Goal: Find specific page/section: Find specific page/section

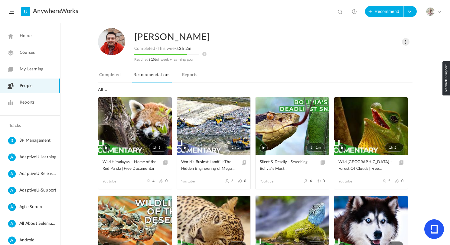
click at [406, 41] on span at bounding box center [406, 42] width 8 height 8
click at [393, 54] on link "Change Role" at bounding box center [386, 54] width 45 height 11
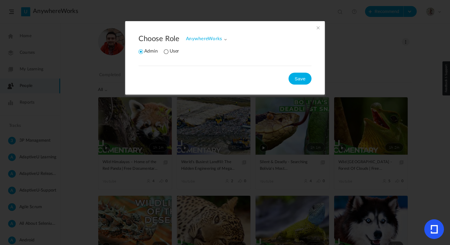
click at [167, 51] on li "User" at bounding box center [171, 52] width 15 height 6
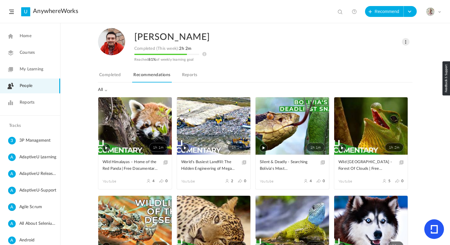
click at [404, 43] on span at bounding box center [406, 42] width 8 height 8
click at [390, 55] on link "Change Role" at bounding box center [386, 54] width 45 height 11
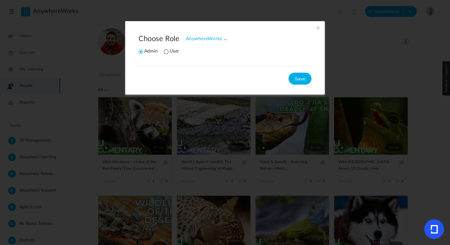
click at [166, 53] on li "User" at bounding box center [171, 52] width 15 height 6
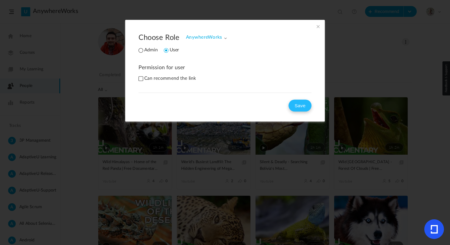
click at [296, 106] on button "Save" at bounding box center [299, 106] width 23 height 12
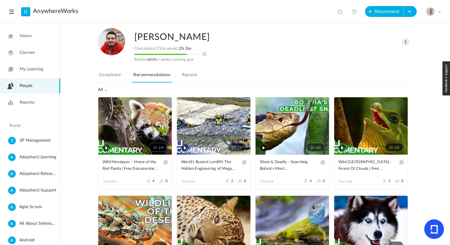
click at [340, 9] on div at bounding box center [337, 11] width 9 height 10
click at [340, 12] on span at bounding box center [341, 12] width 6 height 6
type input "natalie"
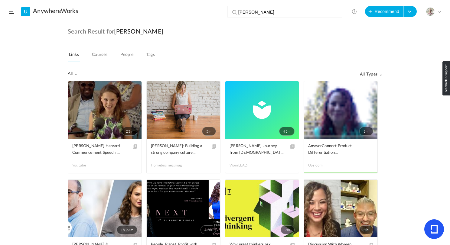
click at [127, 56] on link "People" at bounding box center [127, 56] width 16 height 11
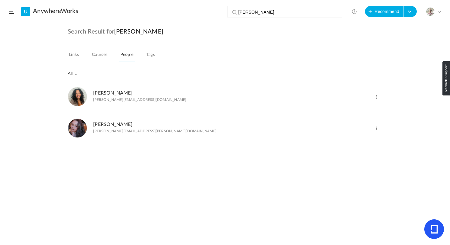
click at [108, 93] on link "Natalie Ruiz" at bounding box center [112, 93] width 39 height 5
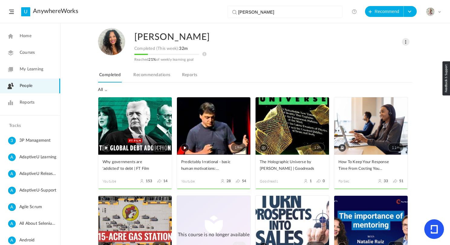
click at [406, 42] on span at bounding box center [406, 42] width 8 height 8
click at [388, 54] on link "Change Role" at bounding box center [386, 54] width 45 height 11
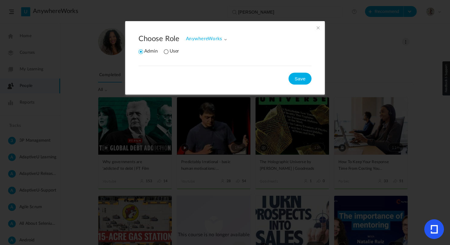
click at [164, 51] on li "User" at bounding box center [171, 52] width 15 height 6
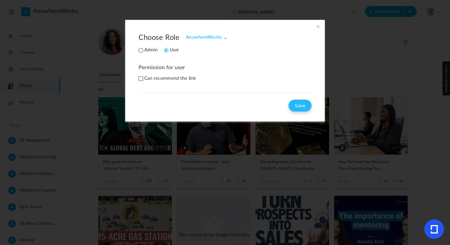
click at [301, 109] on button "Save" at bounding box center [299, 106] width 23 height 12
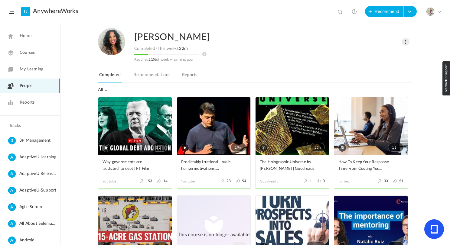
click at [405, 42] on span at bounding box center [406, 42] width 8 height 8
click at [384, 57] on link "Change Role" at bounding box center [386, 54] width 45 height 11
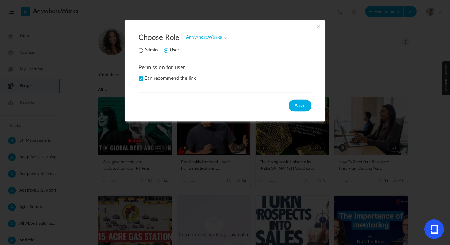
click at [139, 79] on div "Permission for user Can recommend the link" at bounding box center [224, 75] width 173 height 22
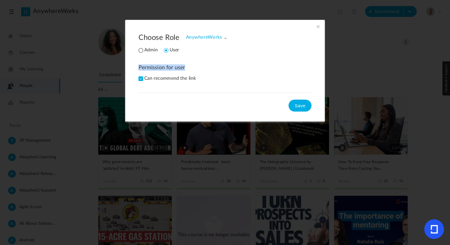
click at [139, 79] on div "Permission for user Can recommend the link" at bounding box center [224, 75] width 173 height 22
click at [185, 77] on div "Permission for user Can recommend the link" at bounding box center [224, 75] width 173 height 22
click at [319, 26] on span at bounding box center [318, 26] width 7 height 7
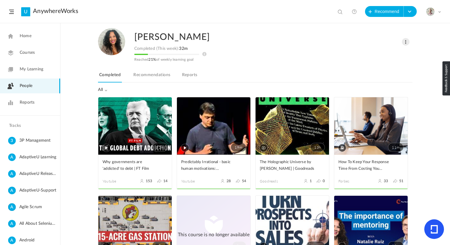
click at [406, 41] on span at bounding box center [406, 42] width 8 height 8
click at [385, 53] on link "Change Role" at bounding box center [386, 54] width 45 height 11
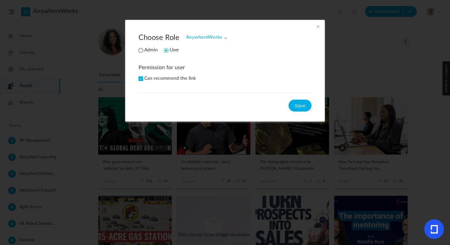
click at [141, 50] on li "Admin" at bounding box center [147, 50] width 19 height 6
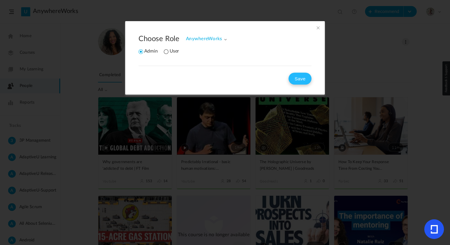
click at [304, 84] on button "Save" at bounding box center [299, 79] width 23 height 12
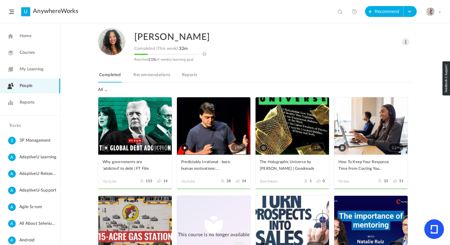
click at [19, 29] on link "Home" at bounding box center [30, 36] width 60 height 15
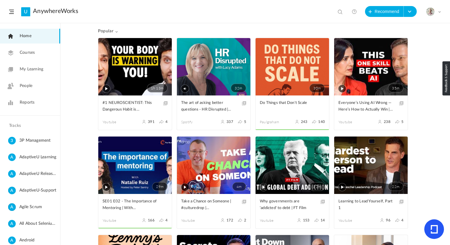
click at [108, 31] on span "Popular" at bounding box center [108, 31] width 20 height 5
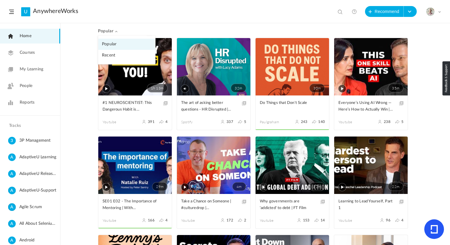
click at [116, 56] on link "Recent" at bounding box center [126, 55] width 57 height 11
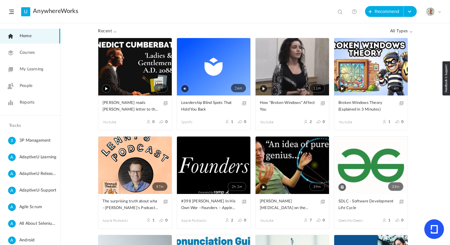
click at [104, 32] on span "Recent" at bounding box center [107, 31] width 19 height 5
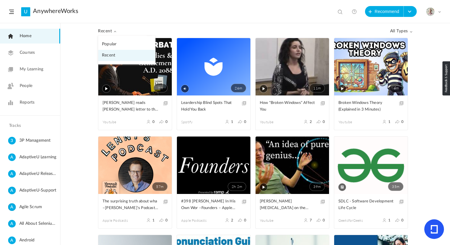
click at [117, 47] on link "Popular" at bounding box center [126, 44] width 57 height 11
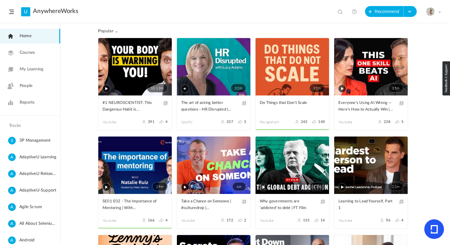
click at [111, 31] on span "Popular" at bounding box center [108, 31] width 20 height 5
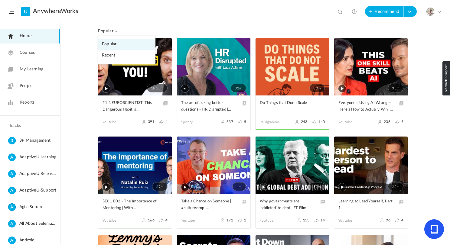
click at [340, 11] on span at bounding box center [341, 12] width 6 height 6
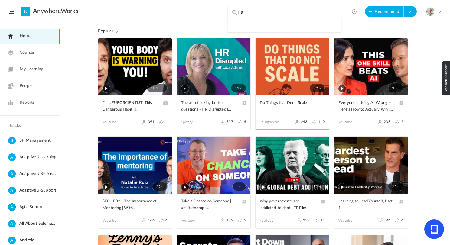
type input "n"
type input "natalie"
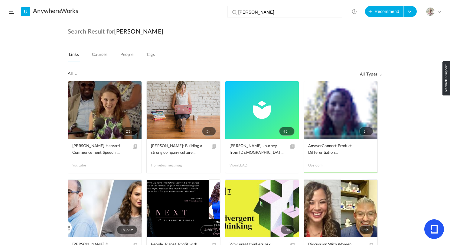
click at [132, 54] on link "People" at bounding box center [127, 56] width 16 height 11
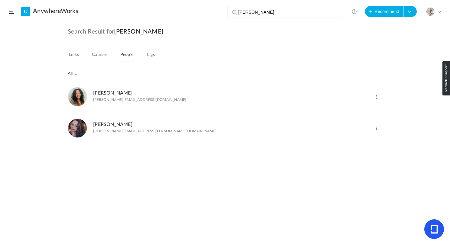
click at [127, 95] on h3 "Natalie Ruiz" at bounding box center [139, 93] width 93 height 6
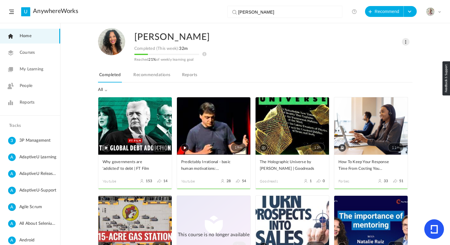
click at [406, 41] on span at bounding box center [406, 42] width 8 height 8
click at [387, 56] on link "Change Role" at bounding box center [386, 54] width 45 height 11
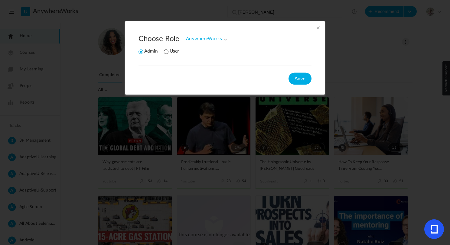
click at [168, 53] on li "User" at bounding box center [171, 52] width 15 height 6
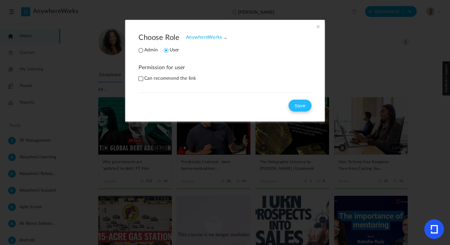
click at [298, 103] on button "Save" at bounding box center [299, 106] width 23 height 12
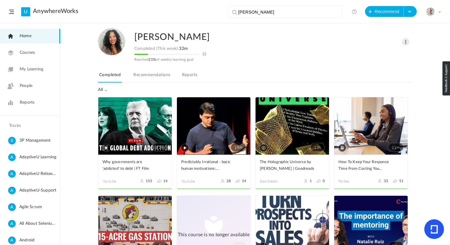
click at [402, 43] on span at bounding box center [406, 42] width 8 height 8
click at [384, 58] on link "Change Role" at bounding box center [386, 54] width 45 height 11
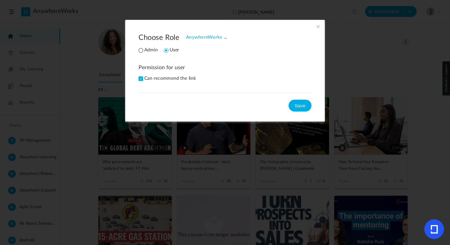
click at [316, 28] on span at bounding box center [318, 26] width 7 height 7
